Goal: Download file/media

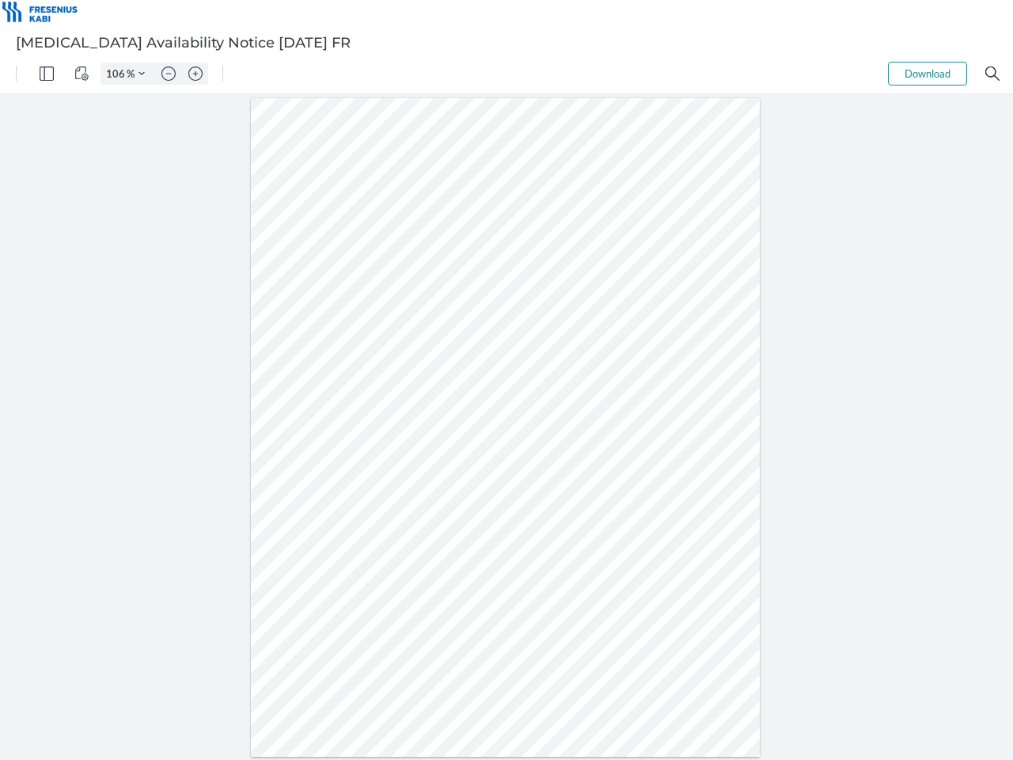
click at [47, 74] on img "Panel" at bounding box center [47, 73] width 14 height 14
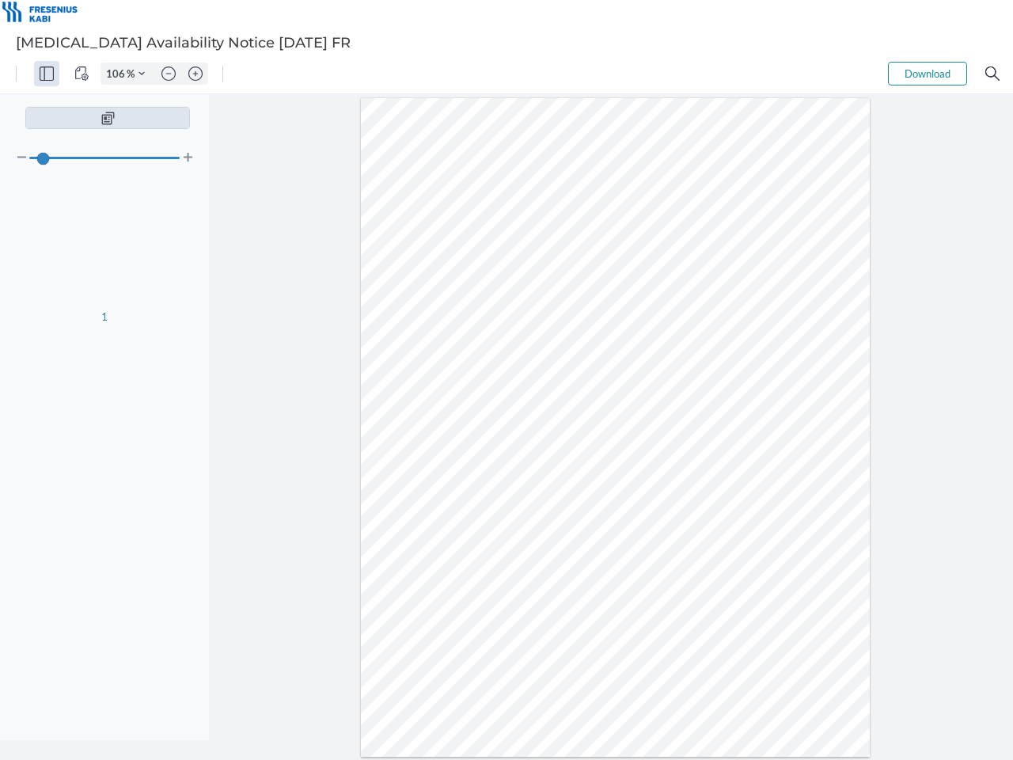
click at [82, 74] on img "View Controls" at bounding box center [81, 73] width 14 height 14
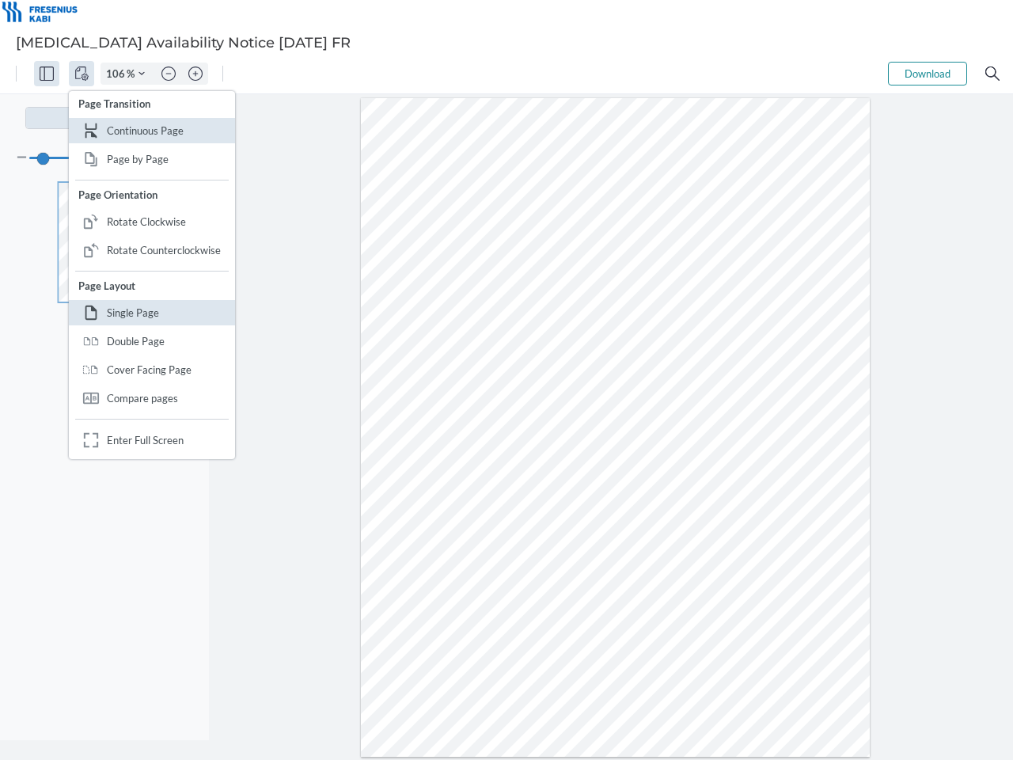
click at [118, 74] on input "106" at bounding box center [113, 73] width 25 height 14
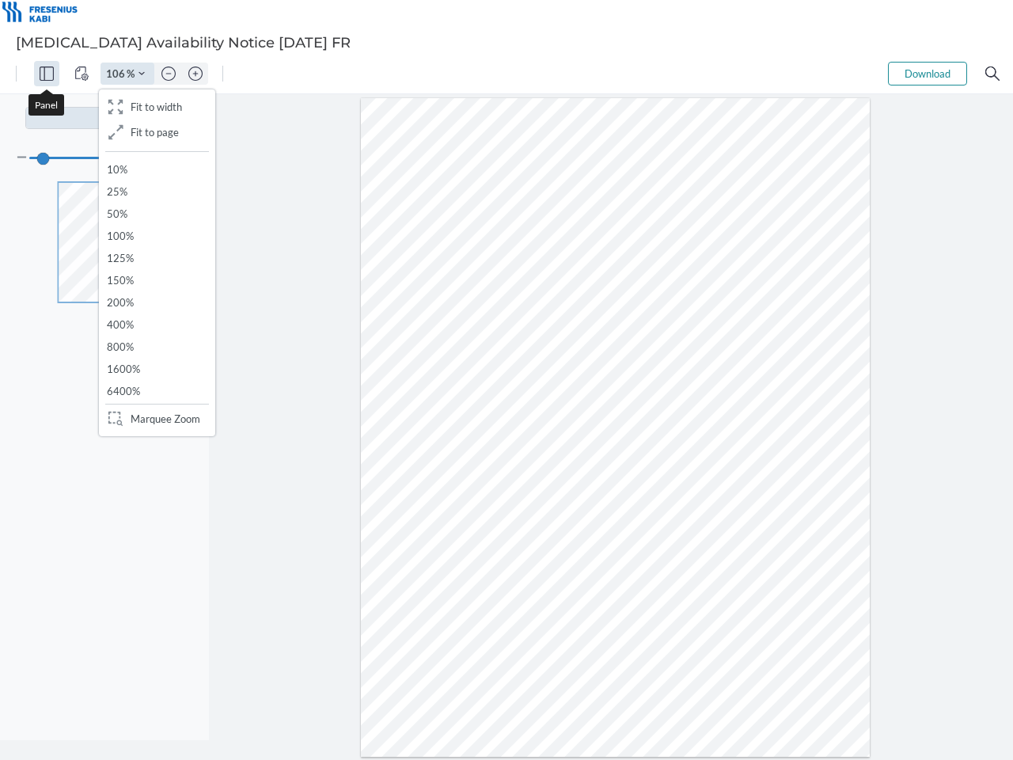
click at [142, 74] on img "Zoom Controls" at bounding box center [141, 73] width 6 height 6
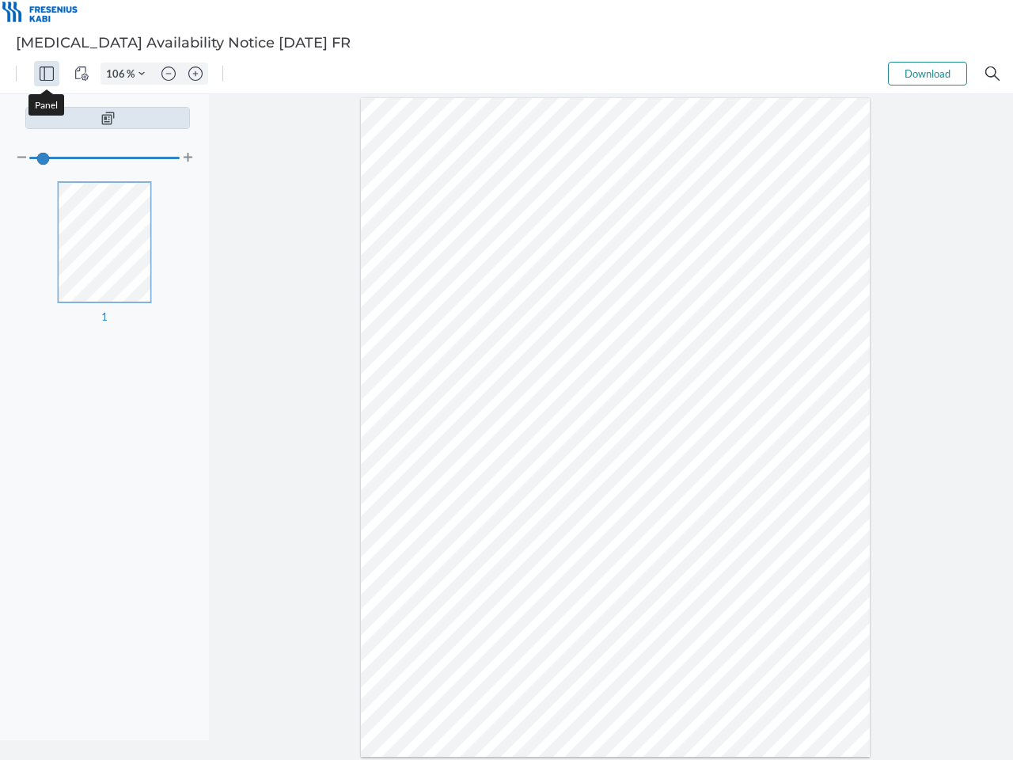
click at [169, 74] on img "Zoom out" at bounding box center [168, 73] width 14 height 14
click at [195, 74] on img "Zoom in" at bounding box center [195, 73] width 14 height 14
type input "106"
click at [927, 74] on button "Download" at bounding box center [927, 74] width 79 height 24
click at [992, 74] on img "Search" at bounding box center [992, 73] width 14 height 14
